Goal: Book appointment/travel/reservation: Register for event/course

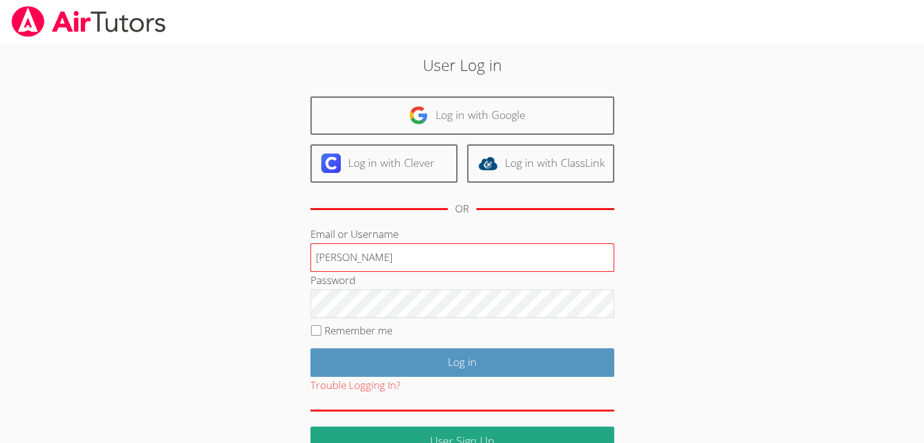
type input "[EMAIL_ADDRESS][DOMAIN_NAME]"
click at [312, 328] on input "Remember me" at bounding box center [316, 331] width 10 height 10
checkbox input "true"
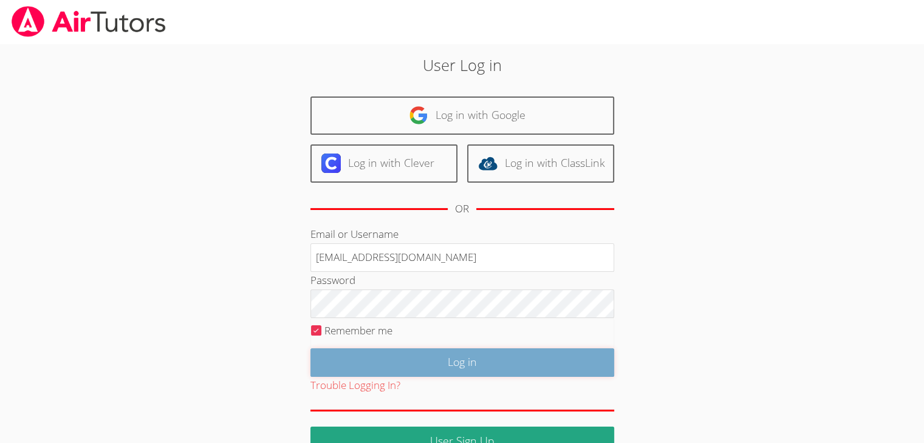
click at [361, 365] on input "Log in" at bounding box center [462, 363] width 304 height 29
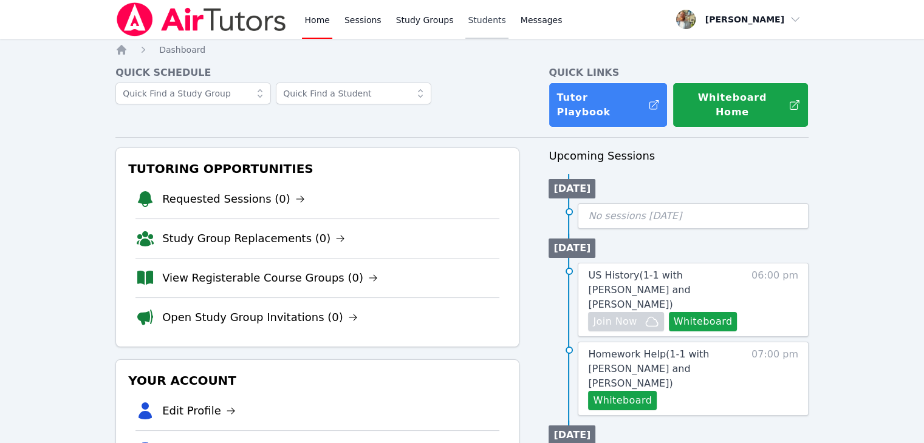
click at [465, 27] on link "Students" at bounding box center [486, 19] width 43 height 39
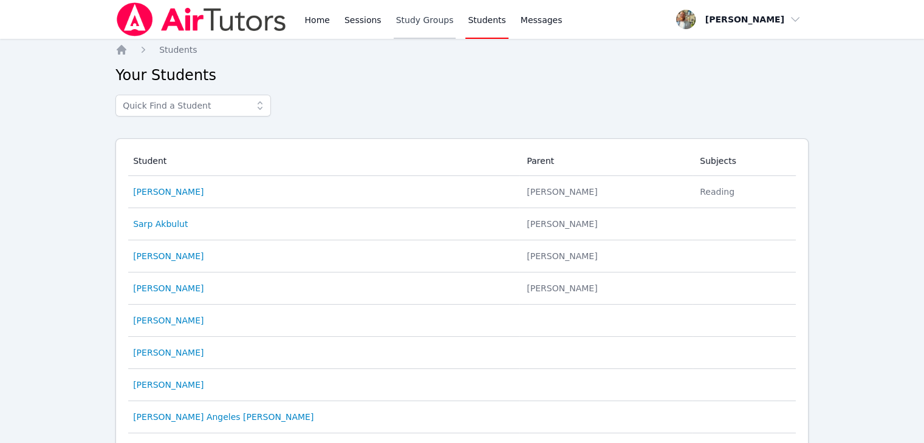
click at [409, 36] on link "Study Groups" at bounding box center [425, 19] width 63 height 39
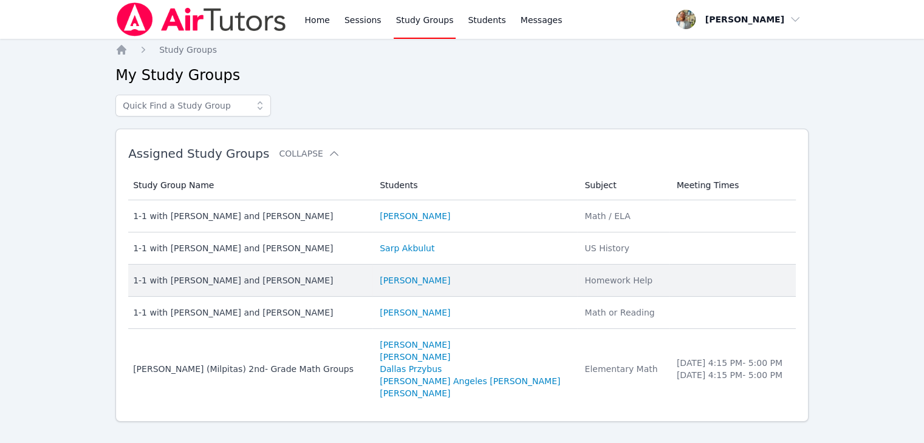
click at [248, 285] on div "1-1 with Tor Sanberg and Tyler Baker" at bounding box center [249, 281] width 232 height 12
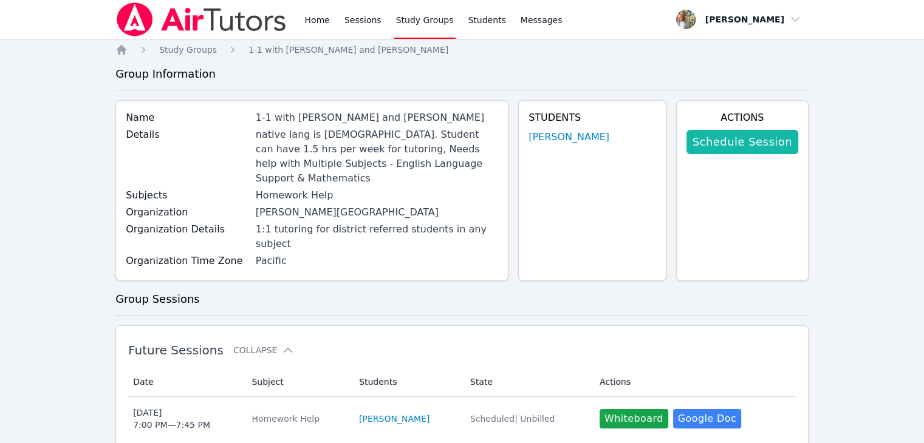
click at [740, 152] on link "Schedule Session" at bounding box center [742, 142] width 112 height 24
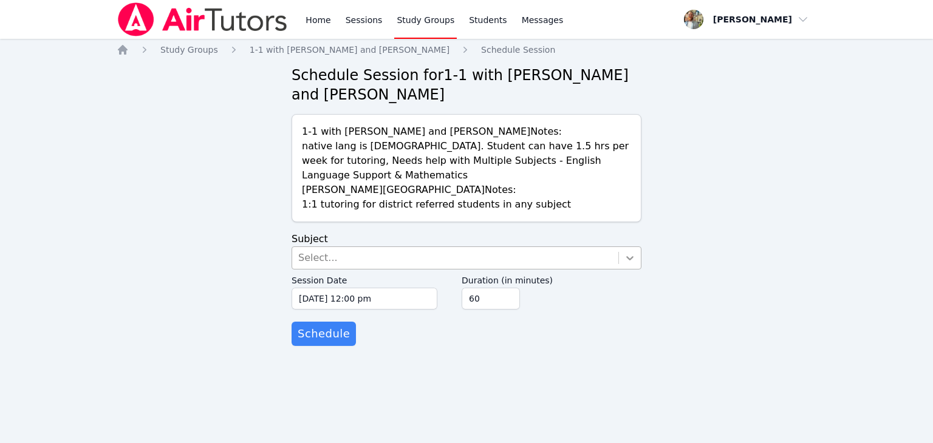
click at [631, 256] on icon at bounding box center [629, 258] width 7 height 4
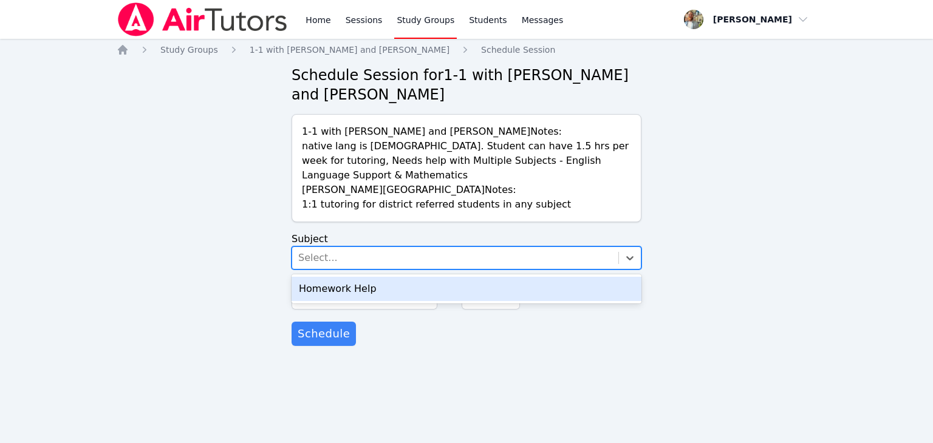
click at [530, 277] on div "Homework Help" at bounding box center [467, 289] width 350 height 24
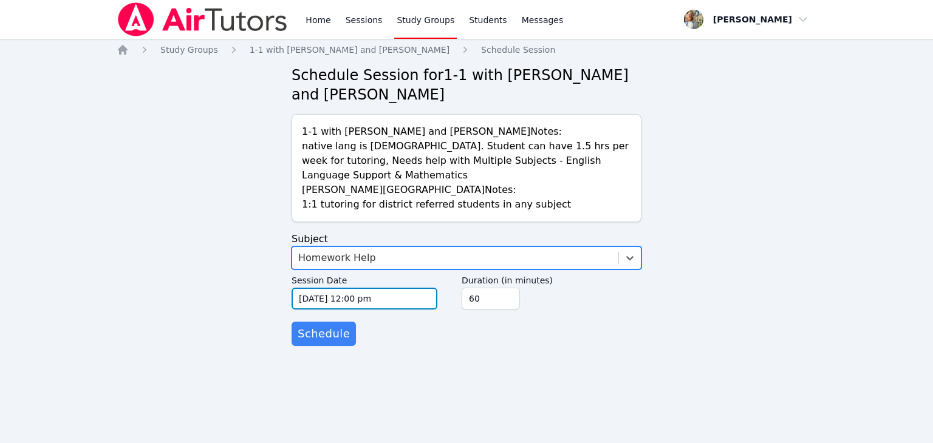
click at [418, 288] on input "10/13/2025 12:00 pm" at bounding box center [365, 299] width 146 height 22
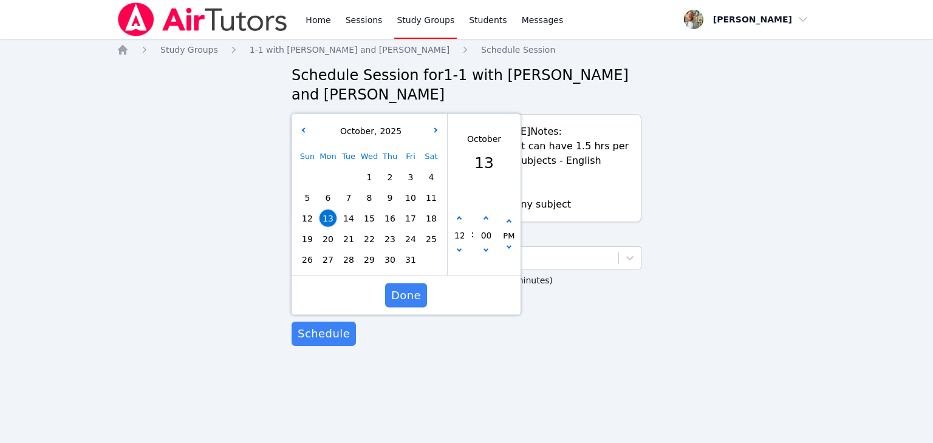
click at [374, 210] on span "15" at bounding box center [369, 218] width 17 height 17
click at [457, 217] on icon "button" at bounding box center [459, 219] width 5 height 5
type input "10/15/2025 01:00 pm"
type input "01"
click at [457, 217] on icon "button" at bounding box center [459, 219] width 5 height 5
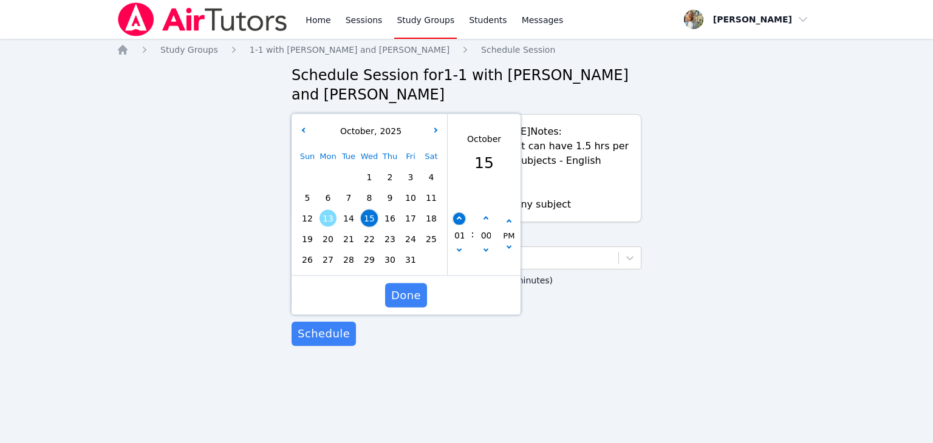
type input "10/15/2025 02:00 pm"
type input "02"
click at [457, 217] on icon "button" at bounding box center [459, 219] width 5 height 5
type input "10/15/2025 03:00 pm"
type input "03"
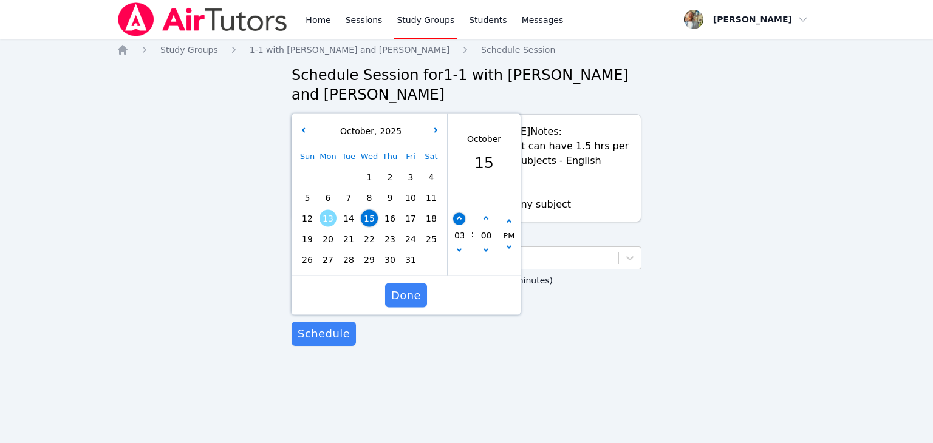
click at [457, 217] on icon "button" at bounding box center [459, 219] width 5 height 5
type input "10/15/2025 04:00 pm"
type input "04"
click at [457, 217] on icon "button" at bounding box center [459, 219] width 5 height 5
type input "10/15/2025 05:00 pm"
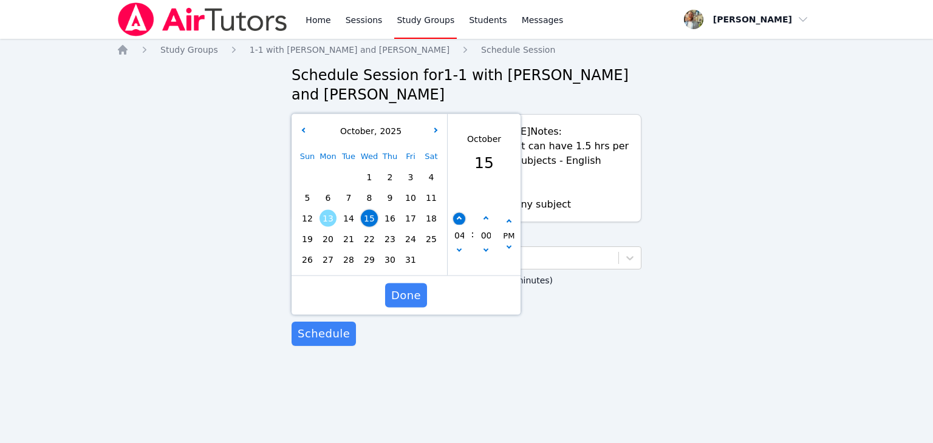
type input "05"
click at [457, 217] on icon "button" at bounding box center [459, 219] width 5 height 5
type input "10/15/2025 06:00 pm"
type input "06"
click at [457, 217] on icon "button" at bounding box center [459, 219] width 5 height 5
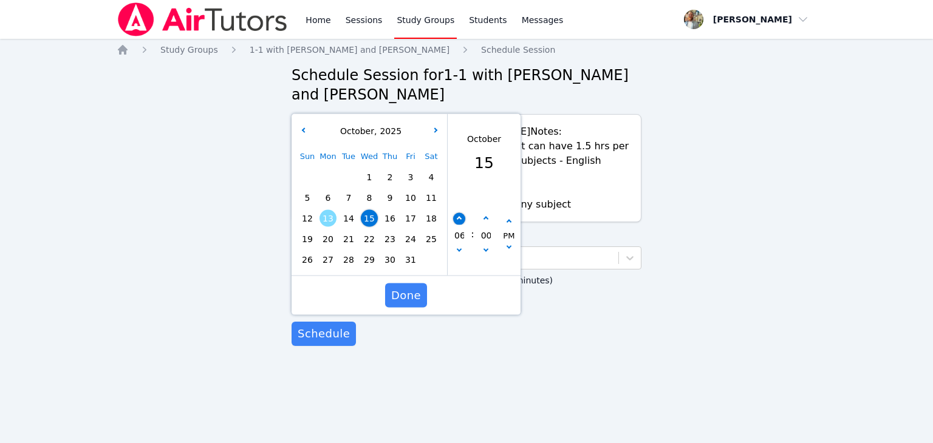
type input "10/15/2025 07:00 pm"
type input "07"
click at [416, 287] on span "Done" at bounding box center [406, 295] width 30 height 17
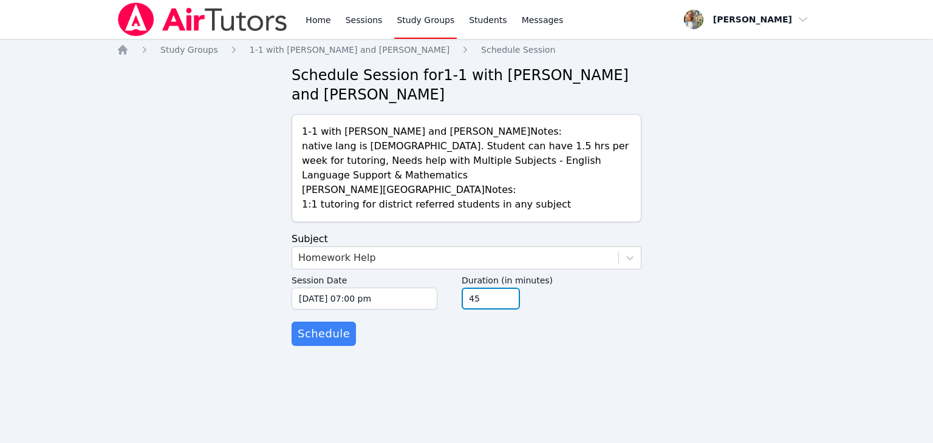
type input "45"
click at [510, 288] on input "45" at bounding box center [491, 299] width 58 height 22
click at [334, 326] on span "Schedule" at bounding box center [324, 334] width 52 height 17
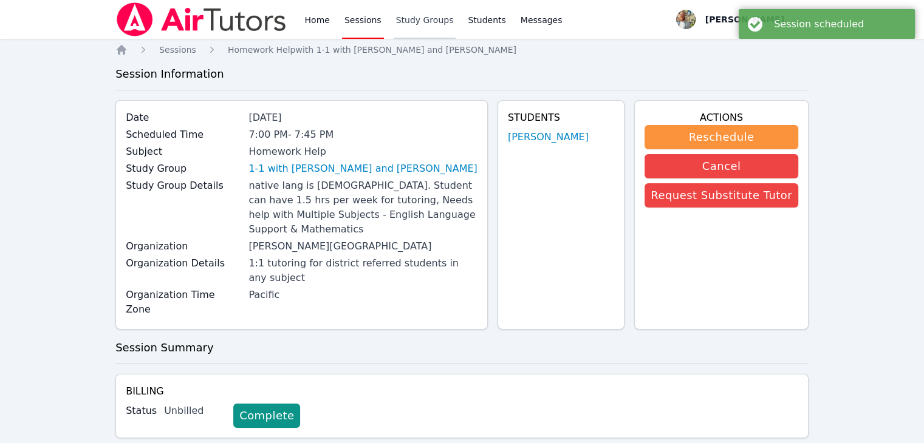
click at [420, 26] on link "Study Groups" at bounding box center [425, 19] width 63 height 39
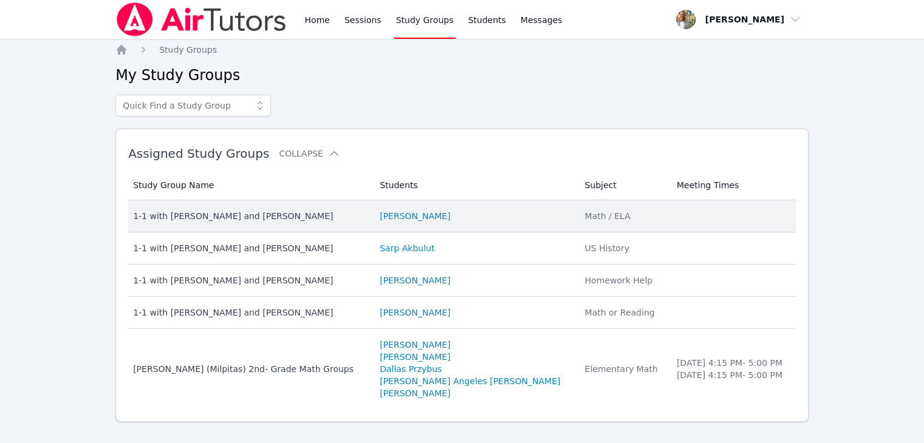
click at [250, 217] on div "1-1 with Matteo Caccia and Tyler Baker" at bounding box center [249, 216] width 232 height 12
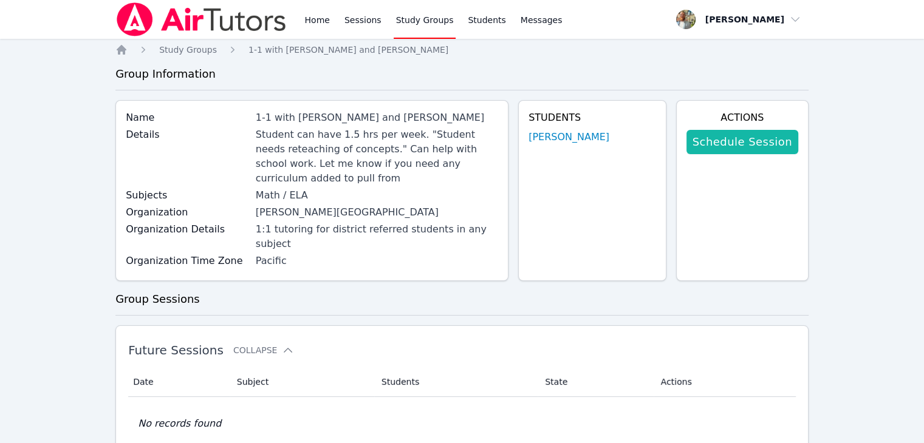
click at [748, 151] on link "Schedule Session" at bounding box center [742, 142] width 112 height 24
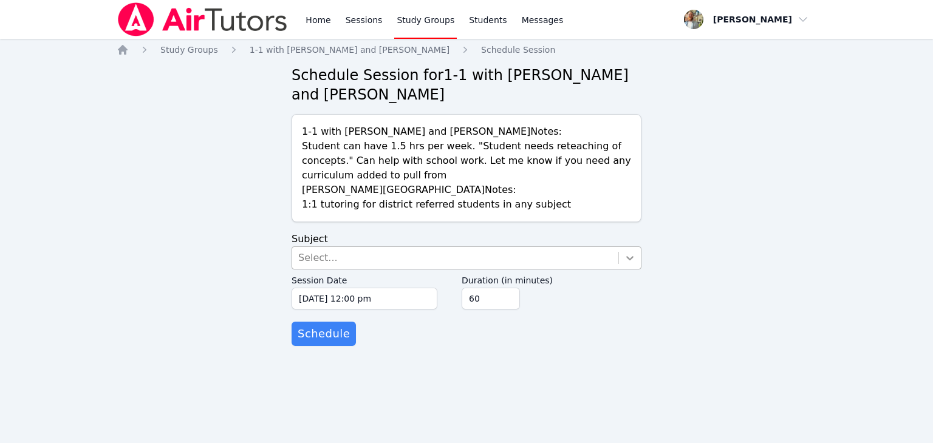
click at [627, 263] on icon at bounding box center [630, 258] width 12 height 12
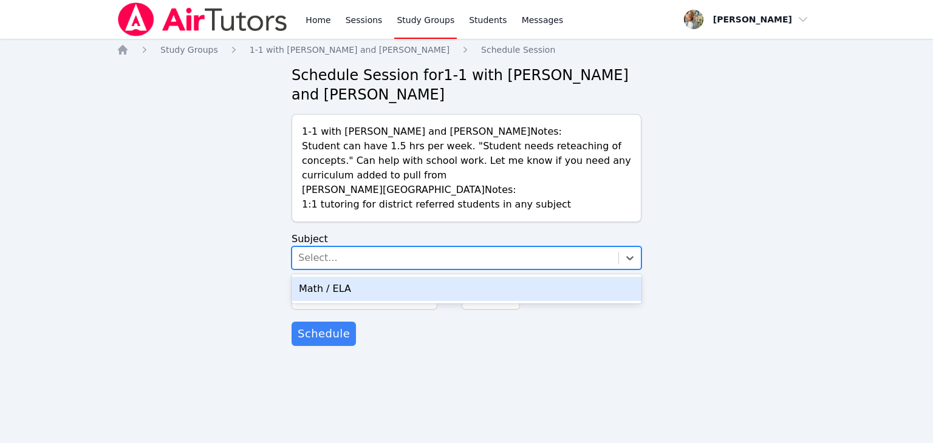
click at [456, 286] on div "Math / ELA" at bounding box center [467, 289] width 350 height 24
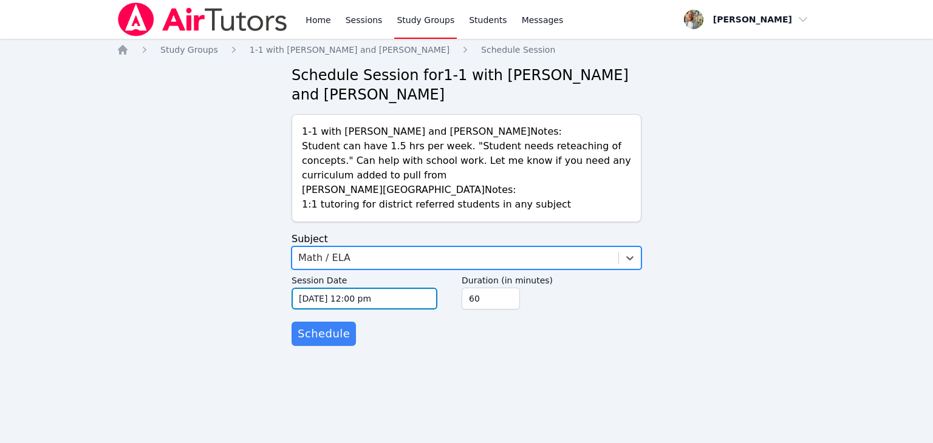
click at [417, 299] on input "10/13/2025 12:00 pm" at bounding box center [365, 299] width 146 height 22
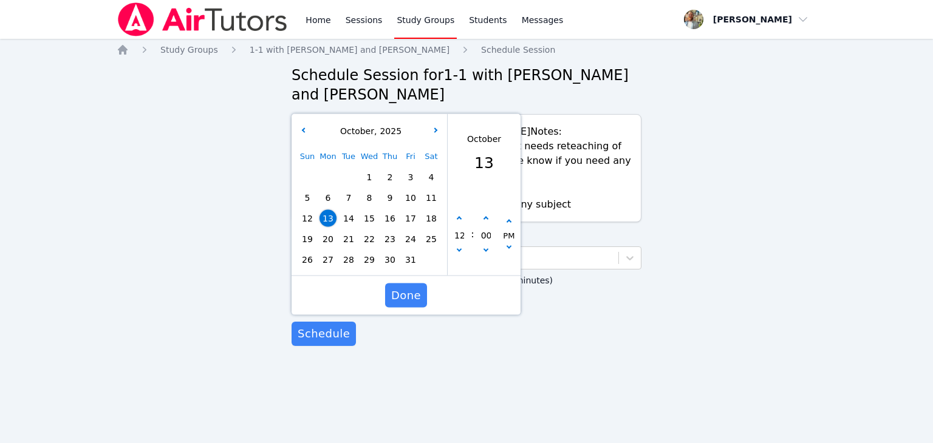
click at [394, 220] on span "16" at bounding box center [389, 218] width 17 height 17
click at [456, 219] on button "button" at bounding box center [459, 219] width 12 height 12
type input "10/16/2025 01:00 pm"
type input "01"
click at [456, 219] on button "button" at bounding box center [459, 219] width 12 height 12
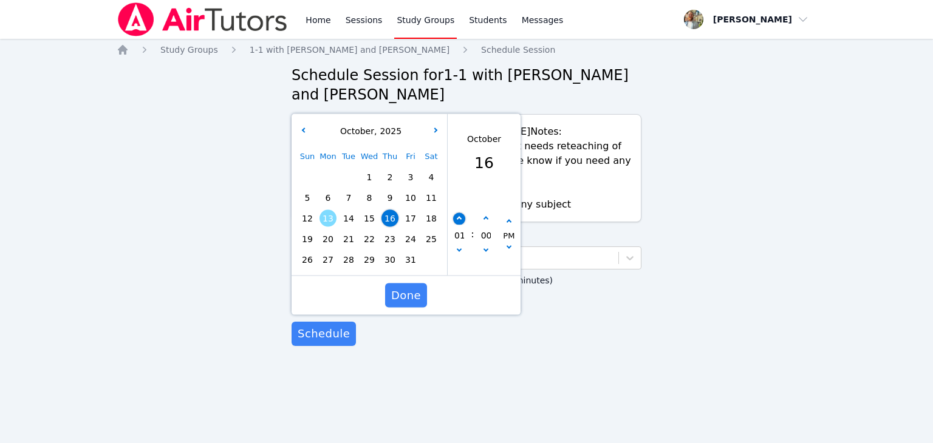
type input "10/16/2025 02:00 pm"
type input "02"
click at [456, 219] on button "button" at bounding box center [459, 219] width 12 height 12
type input "10/16/2025 03:00 pm"
type input "03"
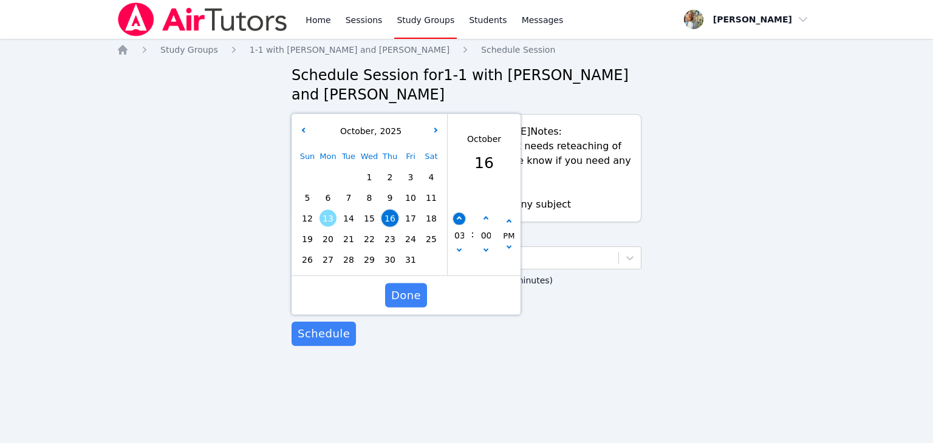
click at [456, 219] on button "button" at bounding box center [459, 219] width 12 height 12
type input "10/16/2025 04:00 pm"
type input "04"
click at [456, 219] on button "button" at bounding box center [459, 219] width 12 height 12
type input "10/16/2025 05:00 pm"
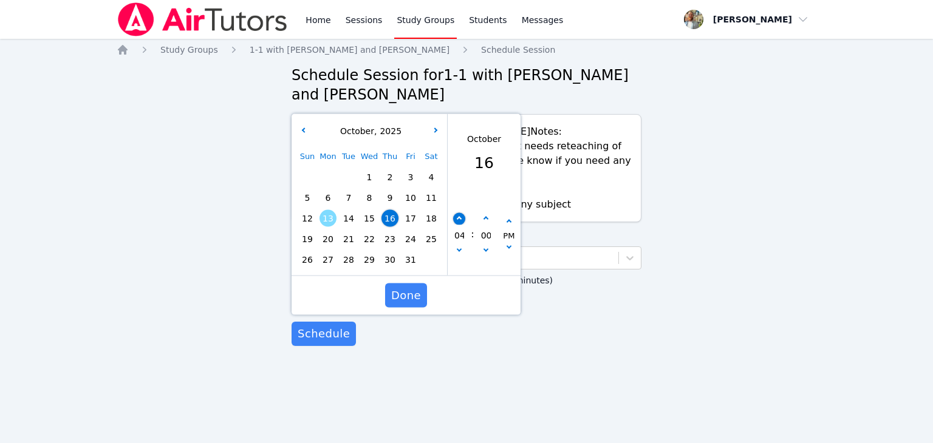
type input "05"
click at [456, 219] on button "button" at bounding box center [459, 219] width 12 height 12
type input "10/16/2025 06:00 pm"
type input "06"
click at [456, 219] on button "button" at bounding box center [459, 219] width 12 height 12
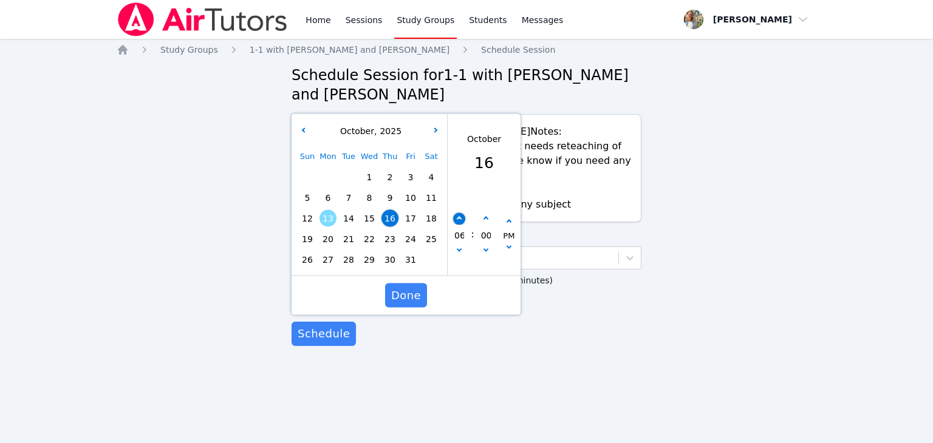
type input "10/16/2025 07:00 pm"
type input "07"
click at [420, 299] on button "Done" at bounding box center [406, 296] width 42 height 24
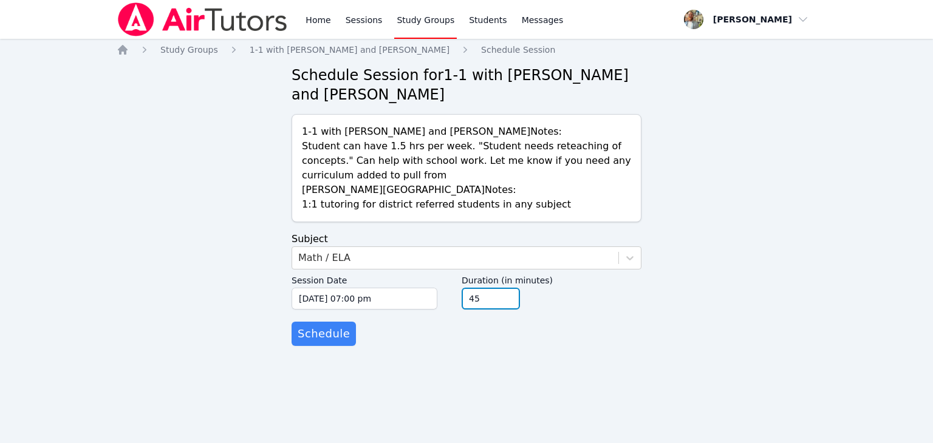
type input "45"
click at [509, 306] on input "45" at bounding box center [491, 299] width 58 height 22
click at [318, 344] on button "Schedule" at bounding box center [324, 334] width 64 height 24
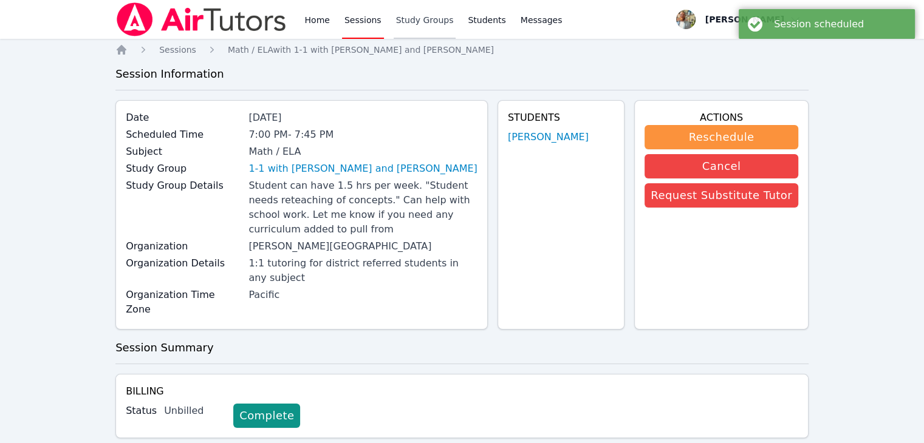
click at [422, 20] on link "Study Groups" at bounding box center [425, 19] width 63 height 39
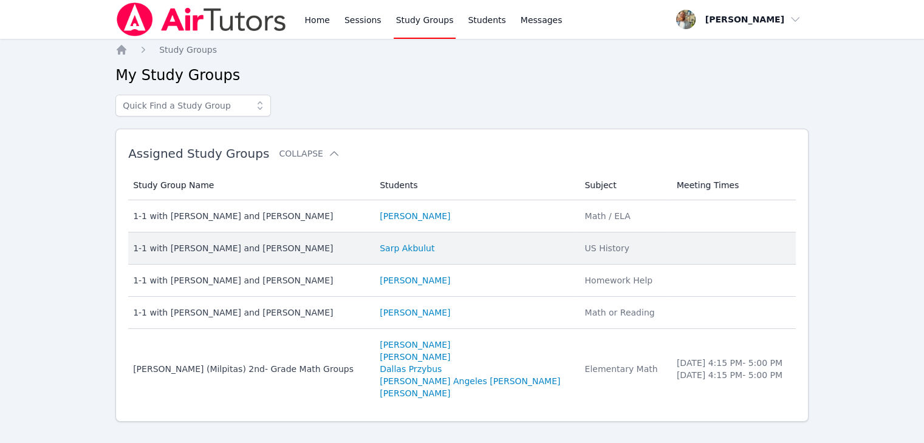
click at [261, 248] on div "1-1 with Sarp Akbulut and Tyler Baker" at bounding box center [249, 248] width 232 height 12
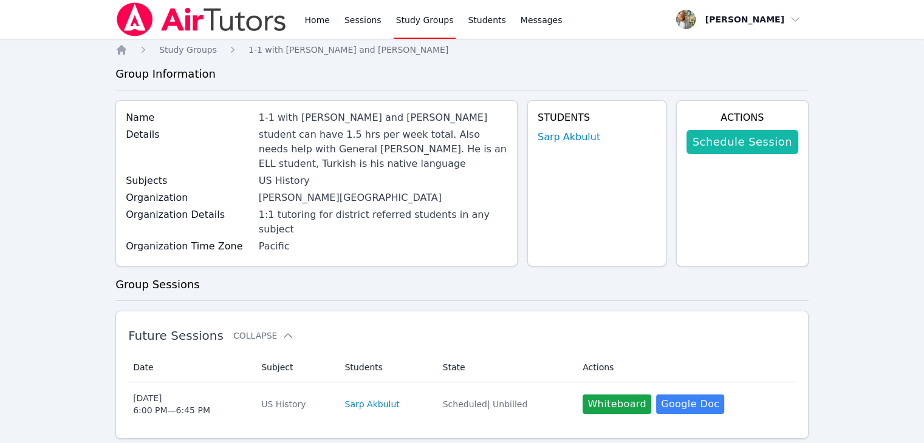
click at [754, 143] on link "Schedule Session" at bounding box center [742, 142] width 112 height 24
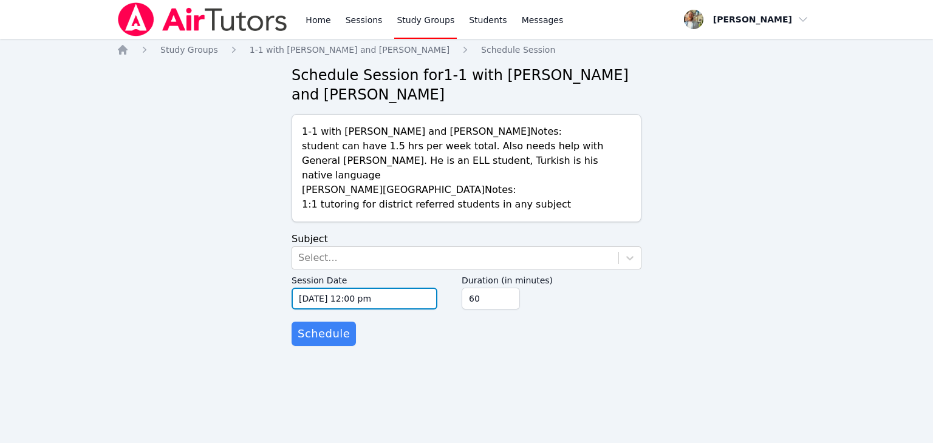
click at [406, 289] on input "10/13/2025 12:00 pm" at bounding box center [365, 299] width 146 height 22
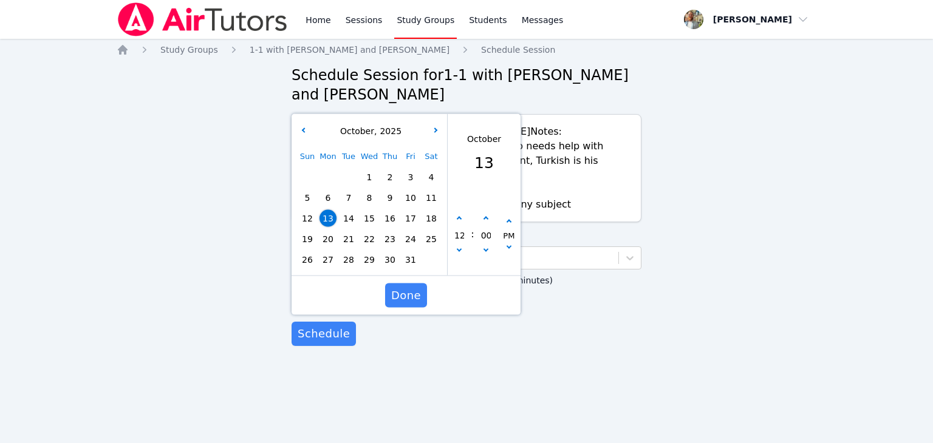
click at [392, 207] on div "Sun Mon Tue Wed Thu Fri Sat 1 2 3 4 5 6 7 8 9 10 11 12 13 14 15 16 17 18 19 20 …" at bounding box center [369, 208] width 145 height 124
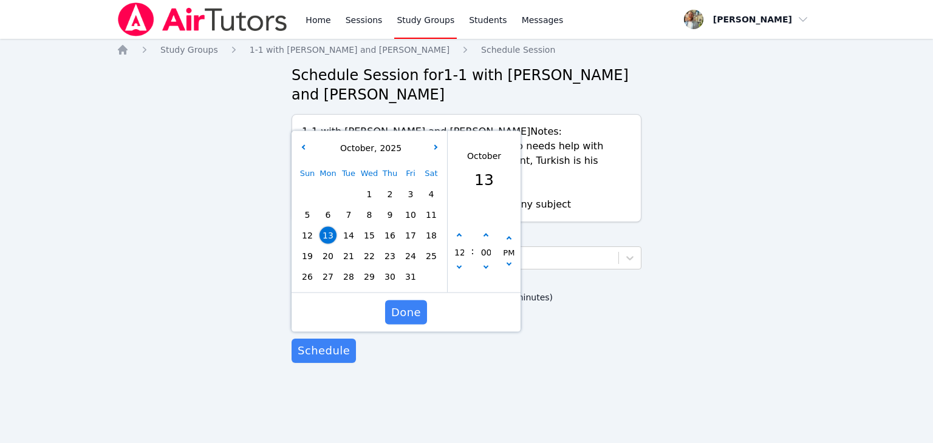
click at [388, 227] on span "16" at bounding box center [389, 235] width 17 height 17
click at [454, 230] on button "button" at bounding box center [459, 236] width 12 height 12
type input "10/16/2025 01:00 pm"
type input "01"
click at [454, 230] on button "button" at bounding box center [459, 236] width 12 height 12
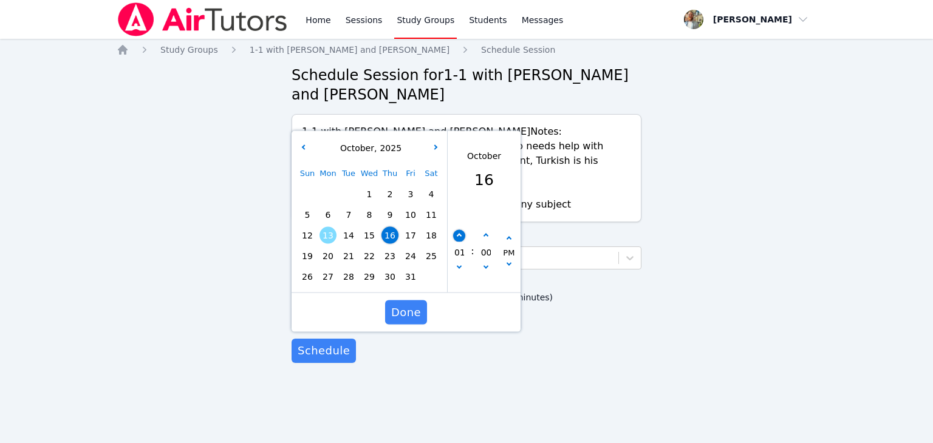
type input "10/16/2025 02:00 pm"
type input "02"
click at [454, 230] on button "button" at bounding box center [459, 236] width 12 height 12
type input "10/16/2025 03:00 pm"
type input "03"
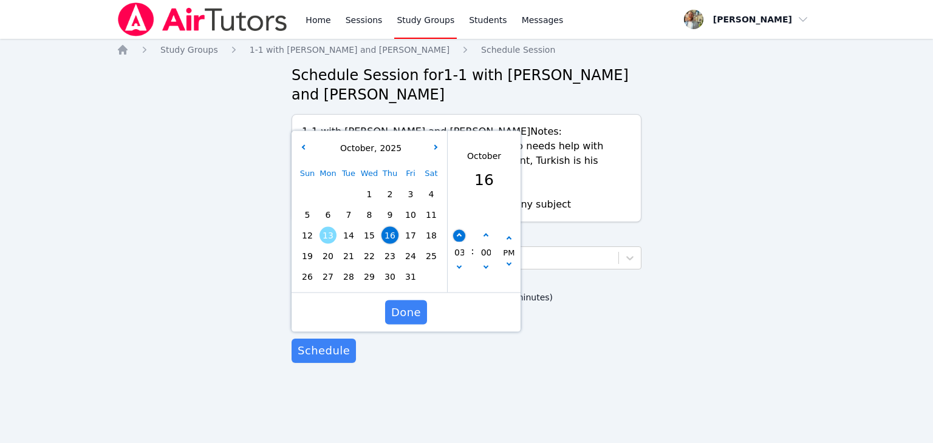
click at [454, 230] on button "button" at bounding box center [459, 236] width 12 height 12
type input "10/16/2025 04:00 pm"
type input "04"
click at [454, 230] on button "button" at bounding box center [459, 236] width 12 height 12
type input "10/16/2025 05:00 pm"
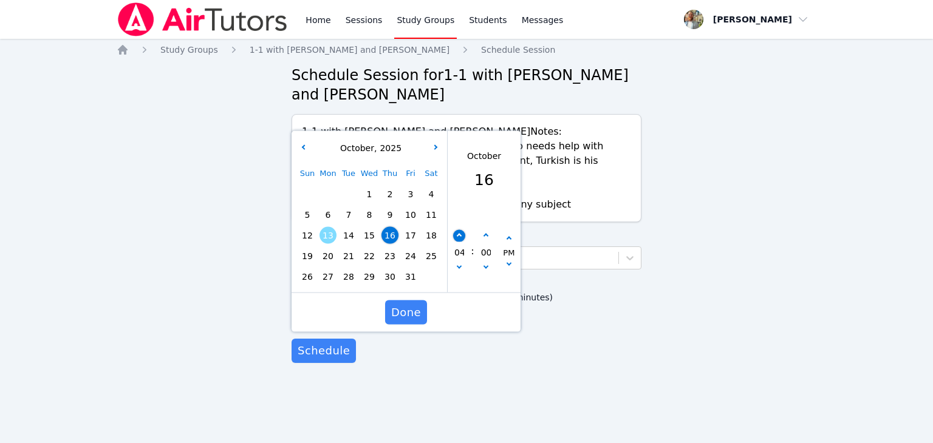
type input "05"
click at [454, 230] on button "button" at bounding box center [459, 236] width 12 height 12
type input "10/16/2025 06:00 pm"
type input "06"
click at [409, 304] on span "Done" at bounding box center [406, 312] width 30 height 17
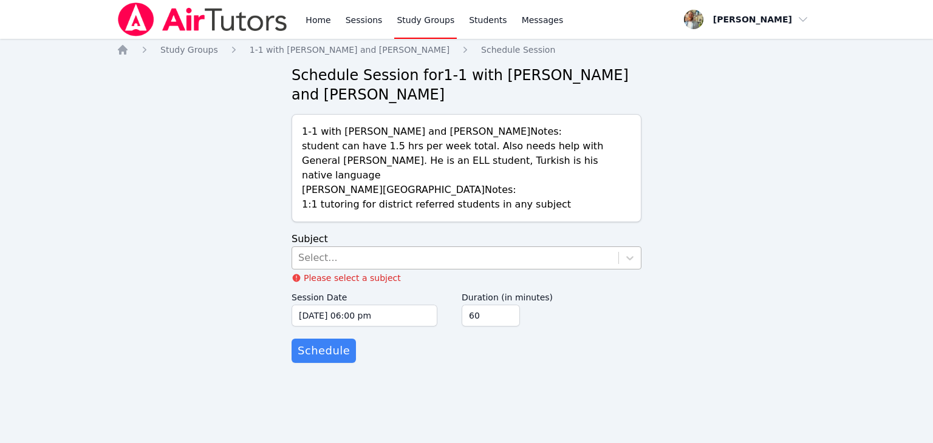
click at [578, 247] on div "Select..." at bounding box center [455, 258] width 326 height 22
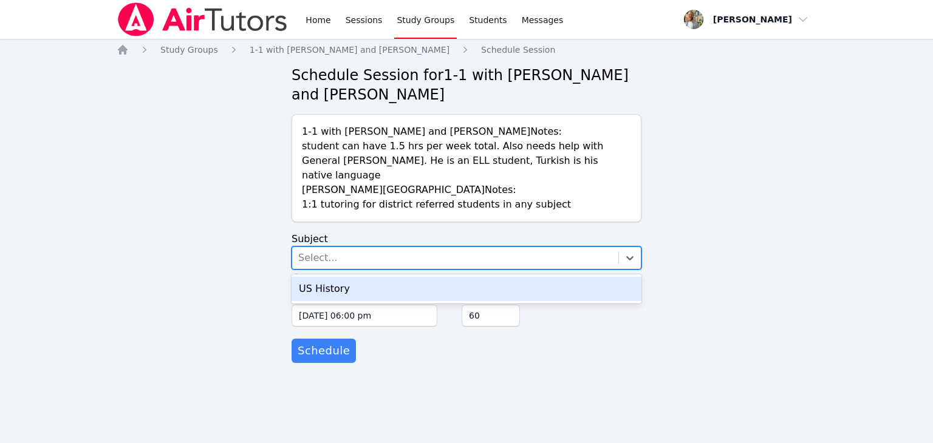
click at [457, 279] on div "US History" at bounding box center [467, 289] width 350 height 24
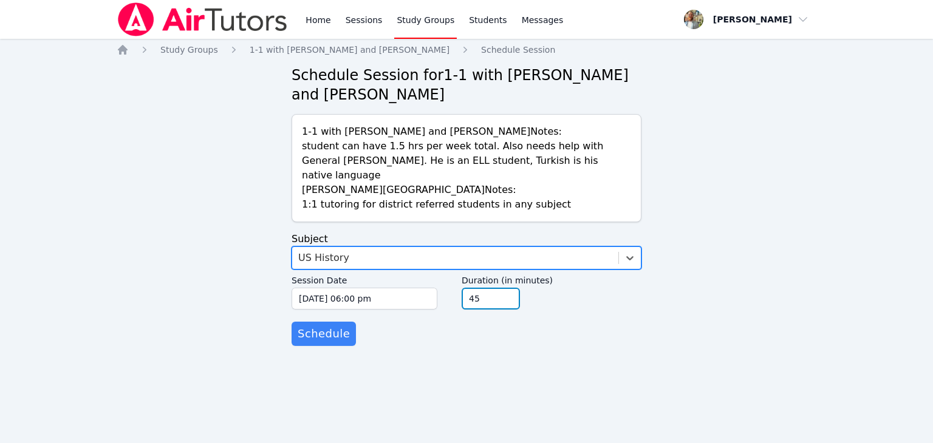
type input "45"
click at [512, 290] on input "45" at bounding box center [491, 299] width 58 height 22
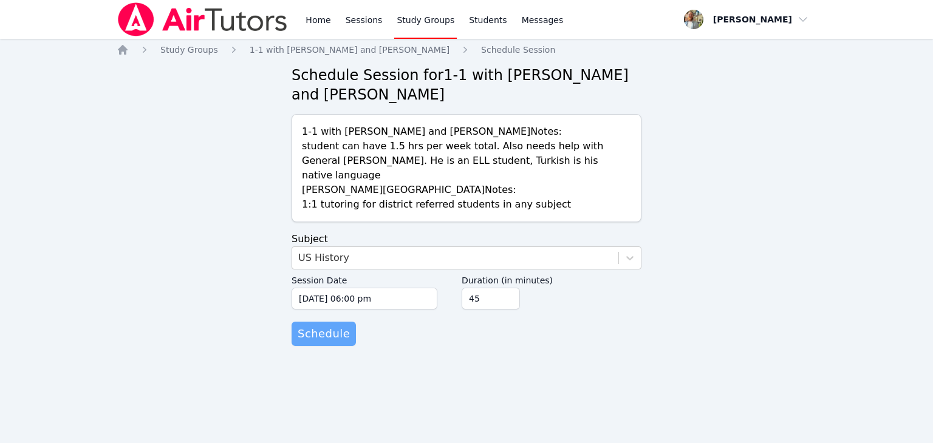
click at [335, 326] on span "Schedule" at bounding box center [324, 334] width 52 height 17
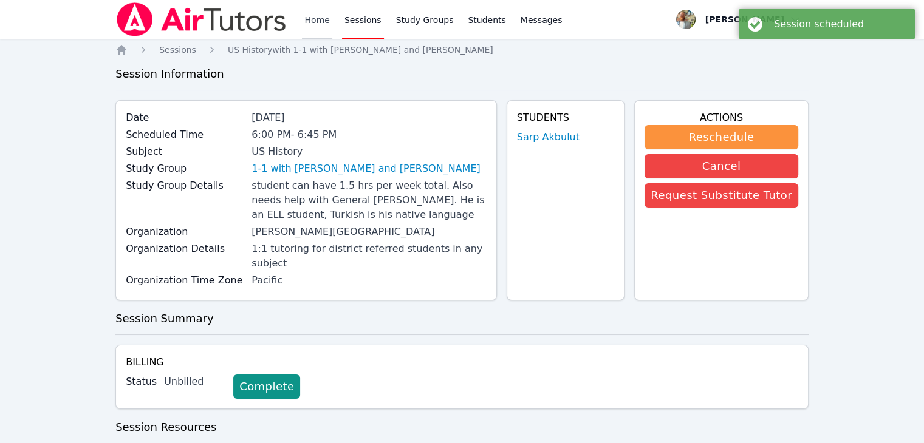
click at [315, 21] on link "Home" at bounding box center [317, 19] width 30 height 39
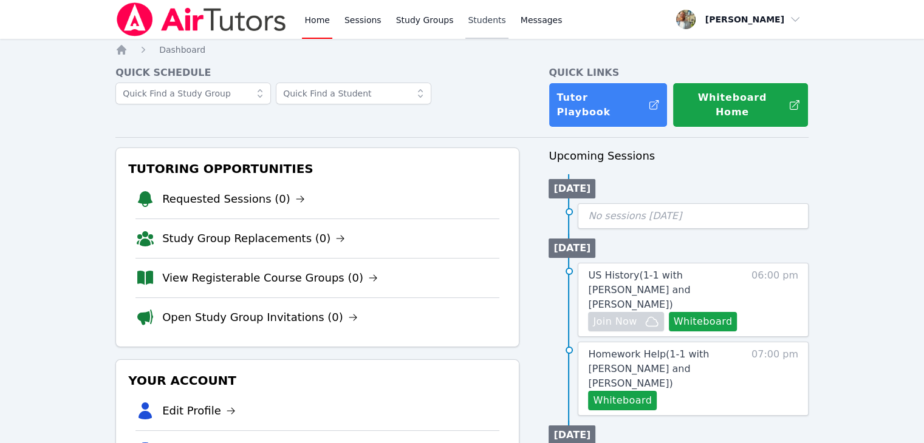
click at [484, 26] on link "Students" at bounding box center [486, 19] width 43 height 39
